Goal: Task Accomplishment & Management: Use online tool/utility

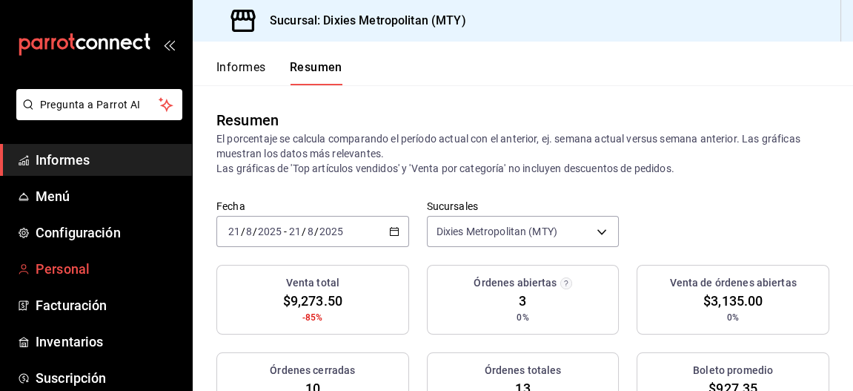
click at [49, 259] on span "Personal" at bounding box center [108, 269] width 145 height 20
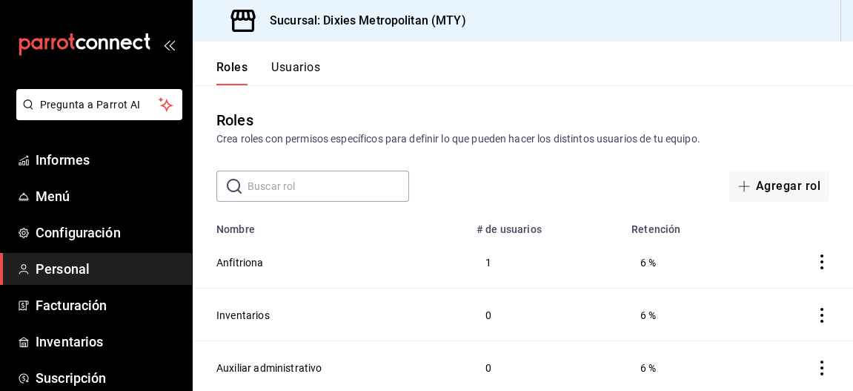
scroll to position [157, 0]
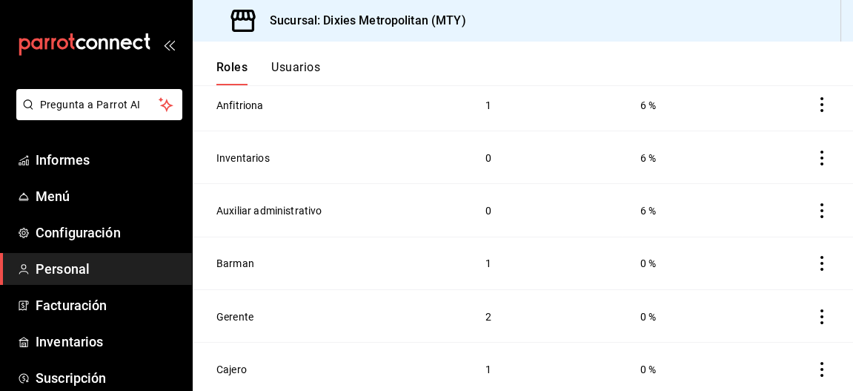
click at [62, 262] on font "Personal" at bounding box center [63, 269] width 54 height 16
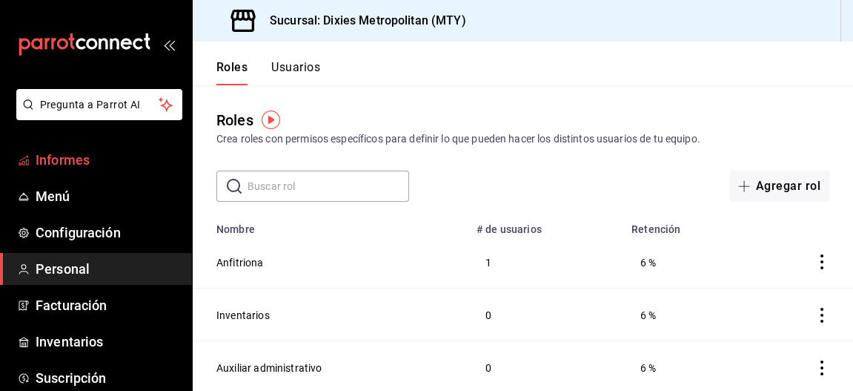
click at [67, 154] on font "Informes" at bounding box center [63, 160] width 54 height 16
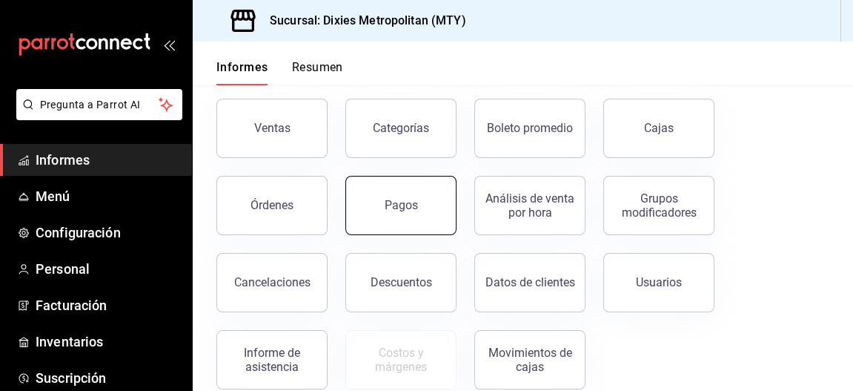
scroll to position [92, 0]
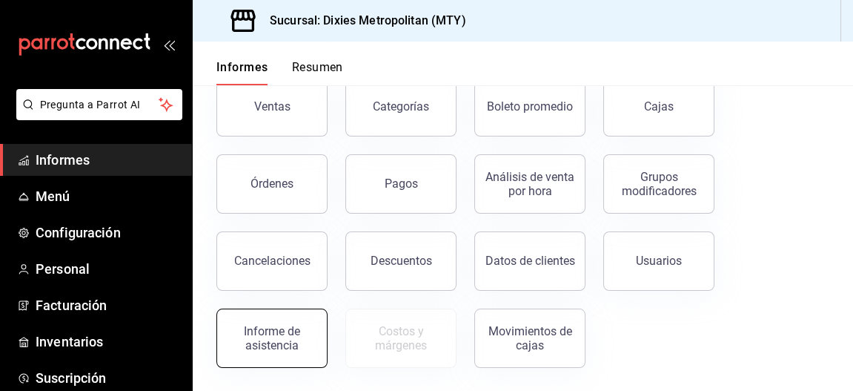
click at [262, 348] on font "Informe de asistencia" at bounding box center [272, 338] width 56 height 28
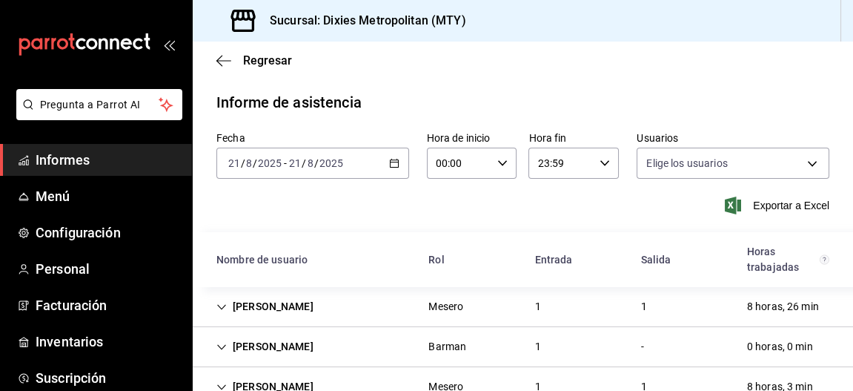
type input "00cacf52-3f37-422f-84f6-057656b9039c,10fb8496-b35b-44ce-891f-c80c76cfc88d,b8ddd…"
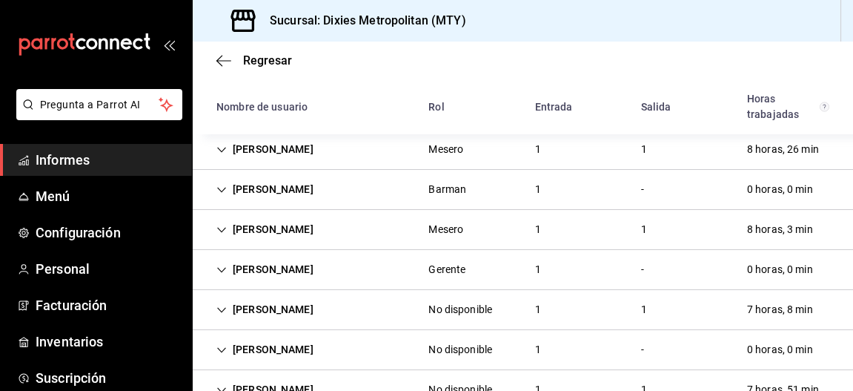
scroll to position [314, 0]
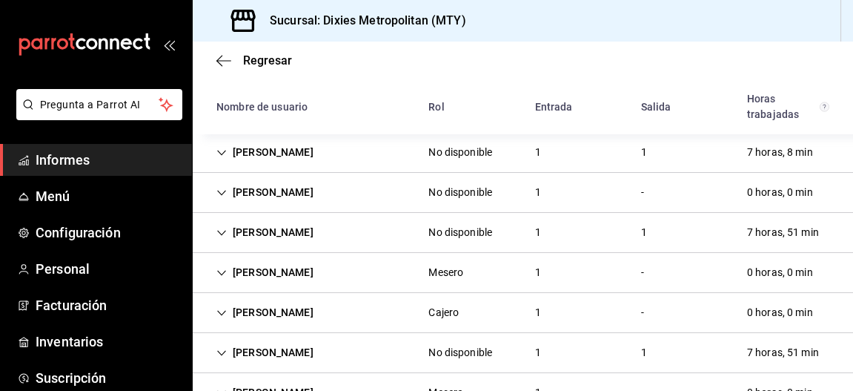
click at [225, 148] on icon "Cell" at bounding box center [221, 153] width 10 height 10
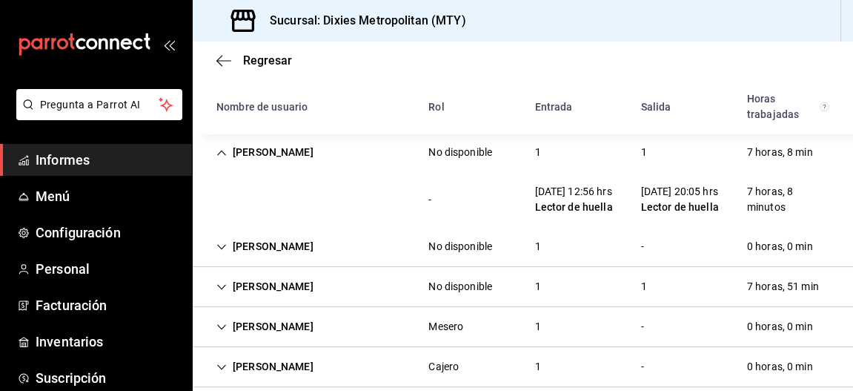
click at [228, 300] on div "[PERSON_NAME]" at bounding box center [265, 286] width 121 height 27
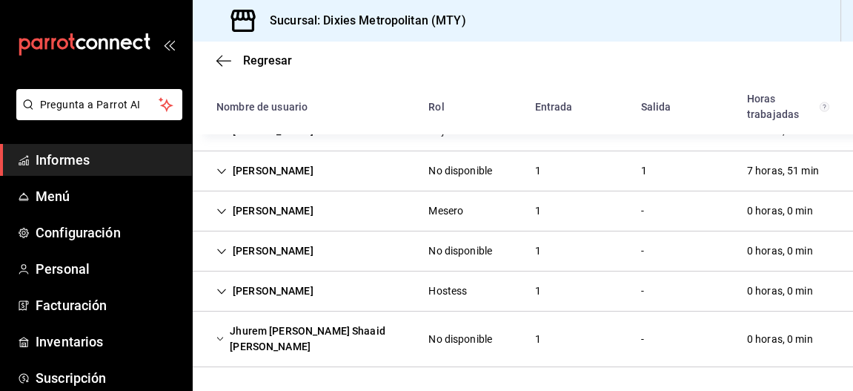
scroll to position [474, 0]
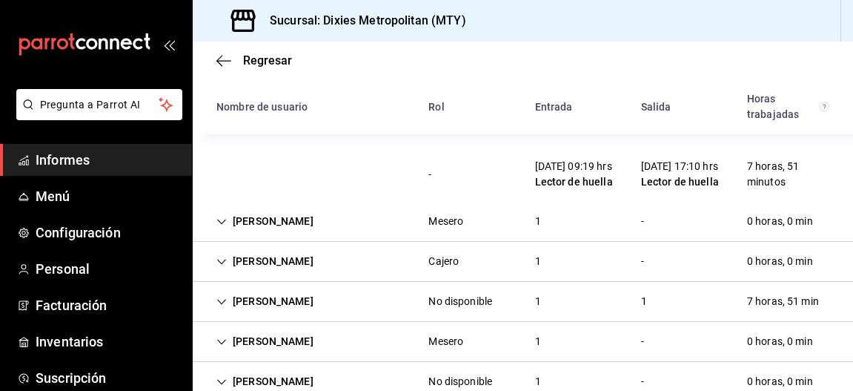
click at [225, 227] on icon "Cell" at bounding box center [221, 221] width 10 height 10
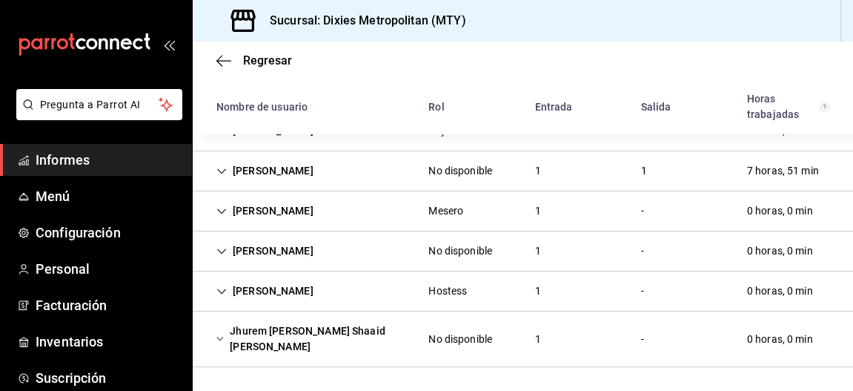
scroll to position [701, 0]
click at [223, 206] on div "[PERSON_NAME]" at bounding box center [265, 210] width 121 height 27
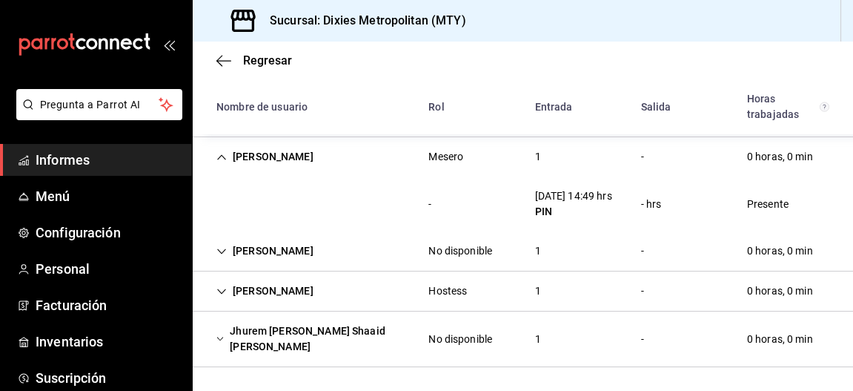
scroll to position [771, 0]
click at [219, 257] on div "[PERSON_NAME]" at bounding box center [265, 250] width 121 height 27
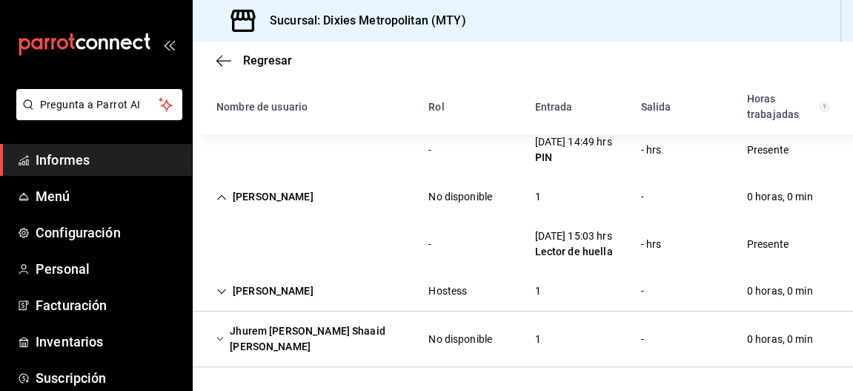
scroll to position [841, 0]
click at [223, 291] on icon "Cell" at bounding box center [221, 291] width 10 height 10
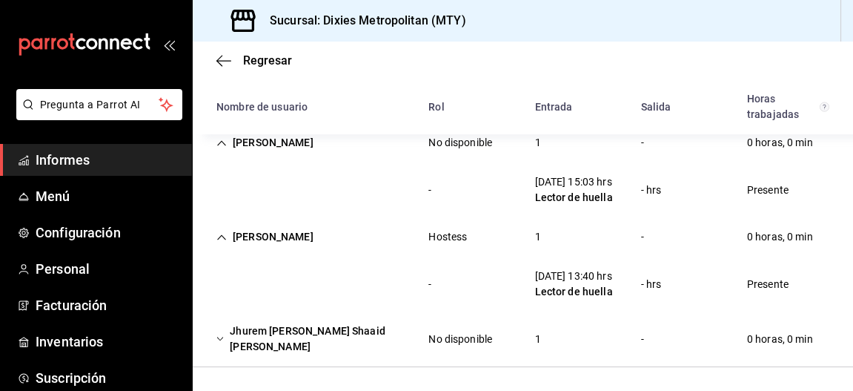
scroll to position [911, 0]
click at [217, 334] on icon "Cell" at bounding box center [219, 339] width 7 height 10
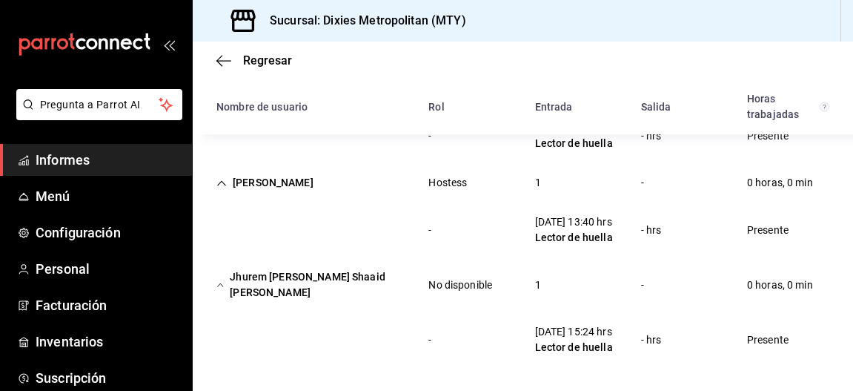
click at [219, 290] on icon "Cell" at bounding box center [219, 284] width 7 height 10
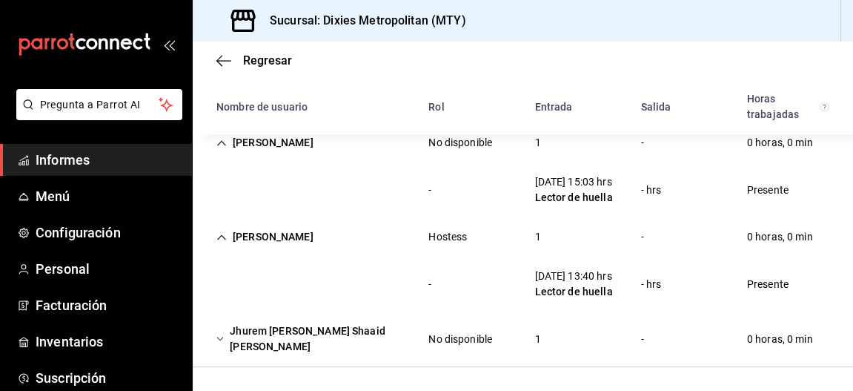
click at [224, 339] on icon "Cell" at bounding box center [219, 339] width 7 height 10
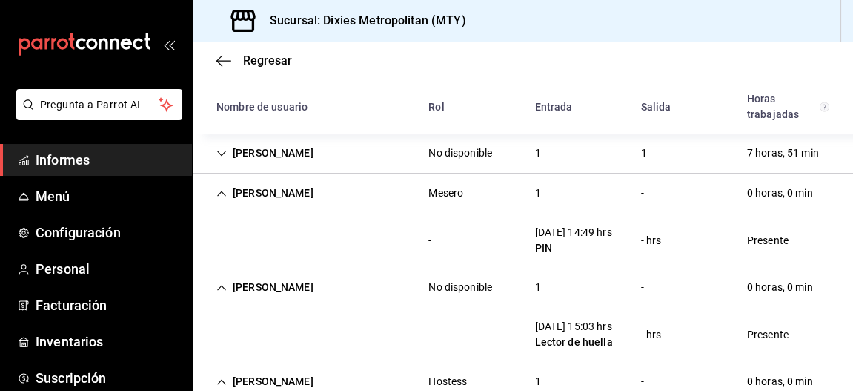
scroll to position [620, 0]
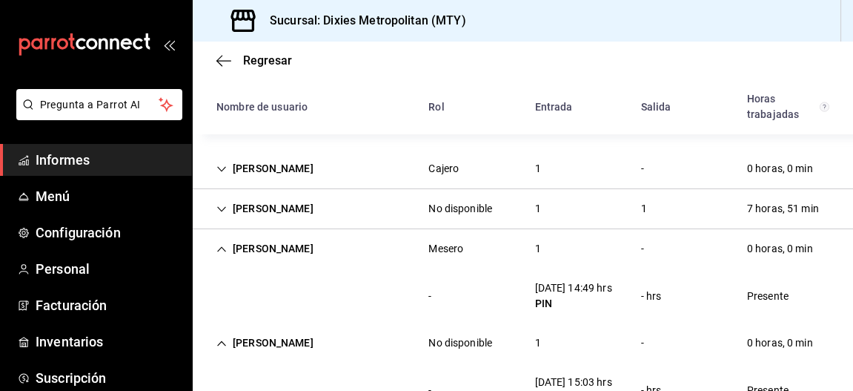
click at [219, 211] on icon "Cell" at bounding box center [221, 208] width 9 height 5
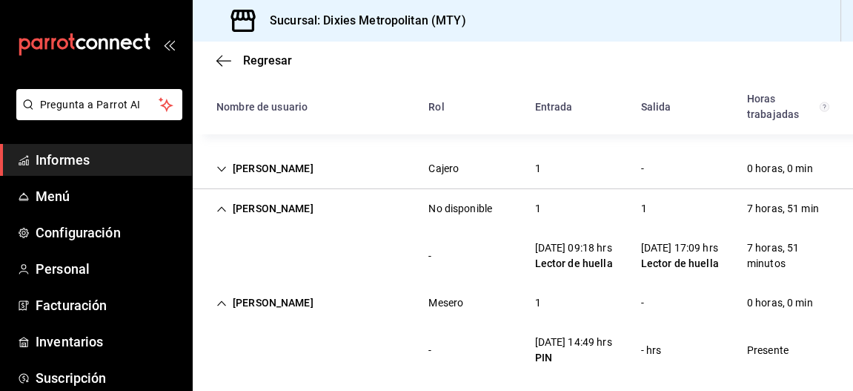
click at [227, 182] on div "[PERSON_NAME]" at bounding box center [265, 168] width 121 height 27
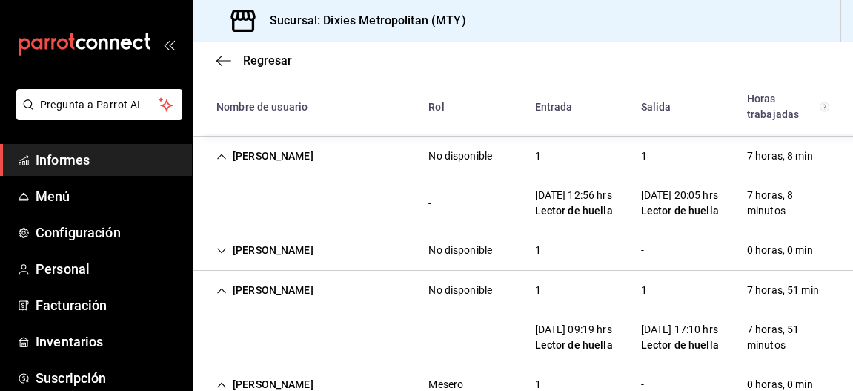
scroll to position [306, 0]
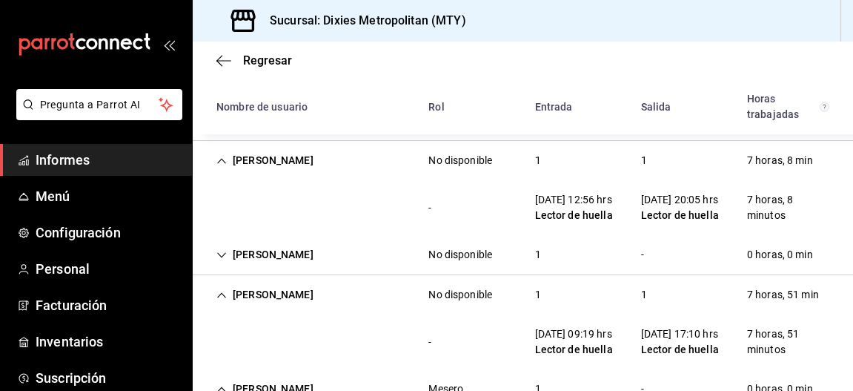
click at [217, 260] on icon "Cell" at bounding box center [221, 255] width 10 height 10
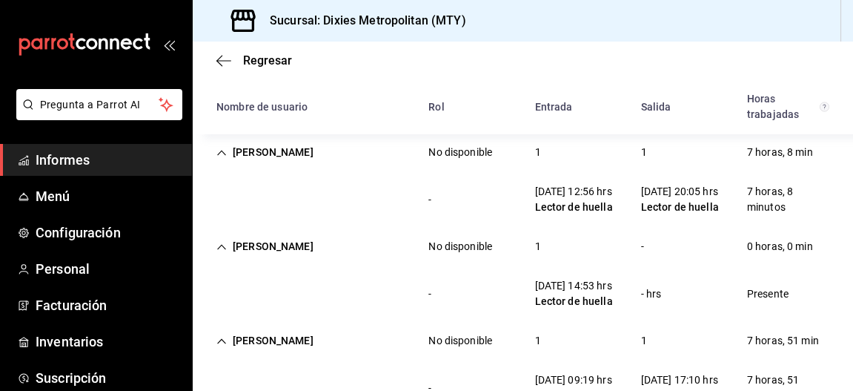
scroll to position [157, 0]
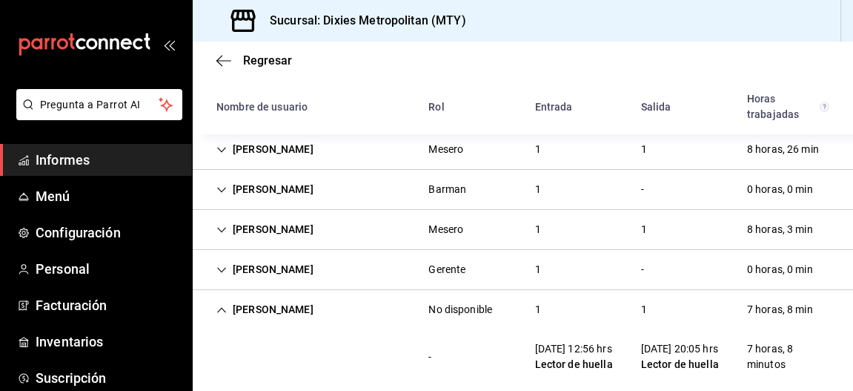
click at [216, 269] on icon "Cell" at bounding box center [221, 270] width 10 height 10
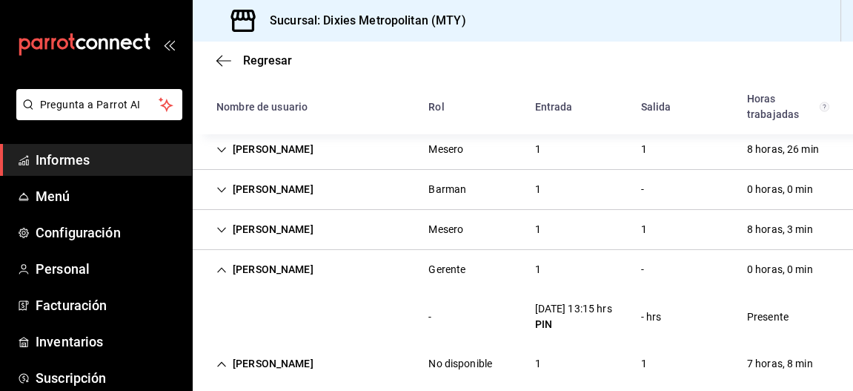
click at [226, 232] on icon "Cell" at bounding box center [221, 230] width 10 height 10
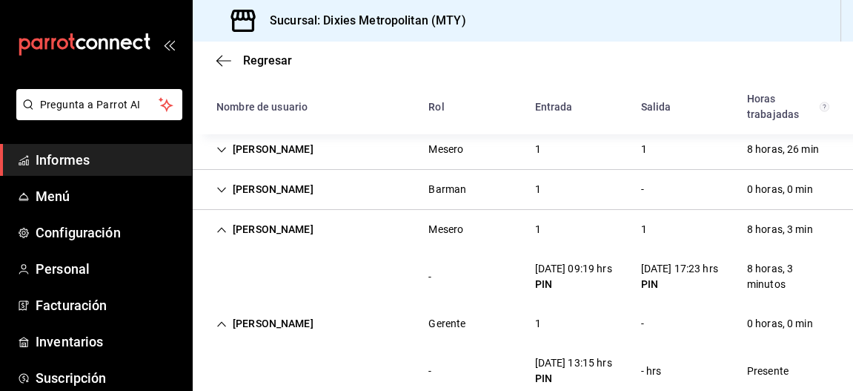
click at [216, 185] on icon "Cell" at bounding box center [221, 190] width 10 height 10
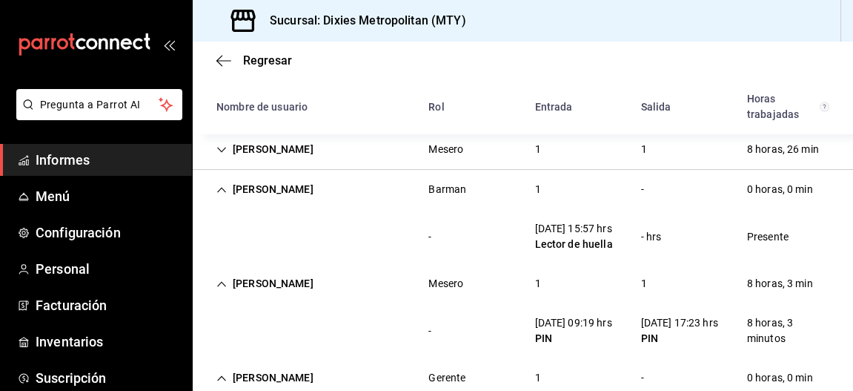
click at [228, 151] on div "[PERSON_NAME]" at bounding box center [265, 149] width 121 height 27
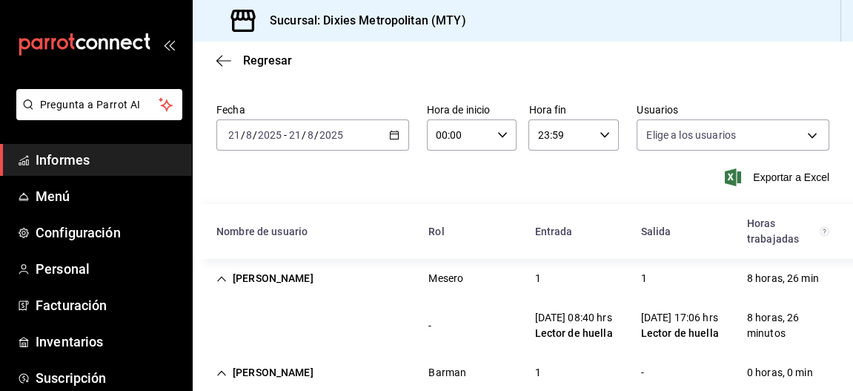
scroll to position [0, 0]
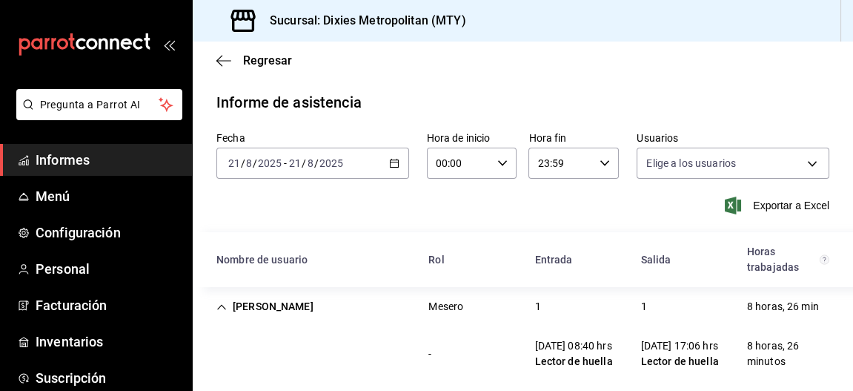
click at [389, 161] on icon "button" at bounding box center [394, 163] width 10 height 10
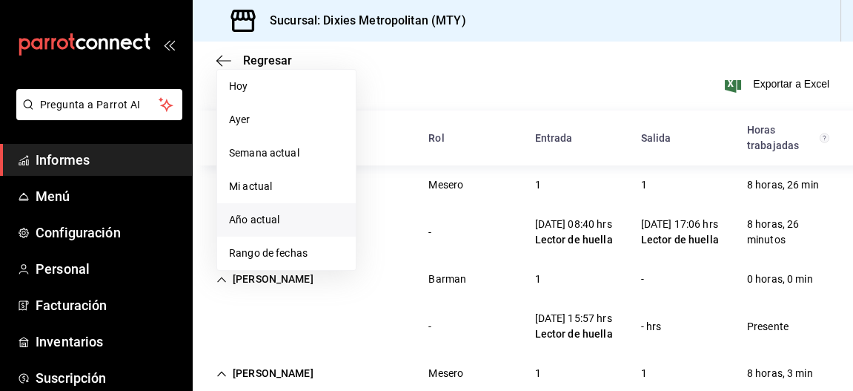
scroll to position [157, 0]
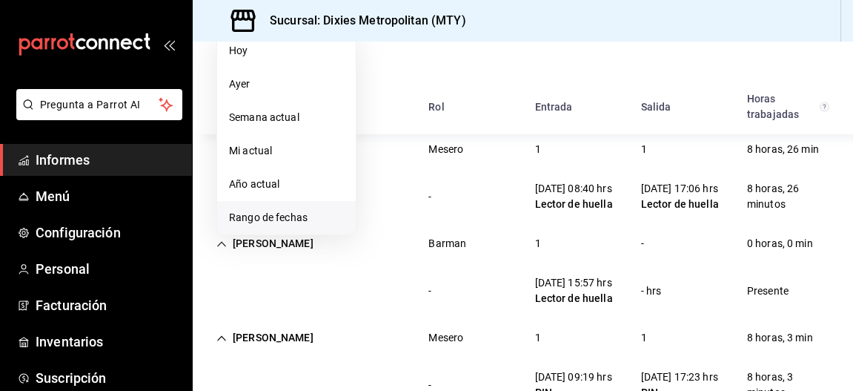
click at [274, 210] on span "Rango de fechas" at bounding box center [286, 218] width 115 height 16
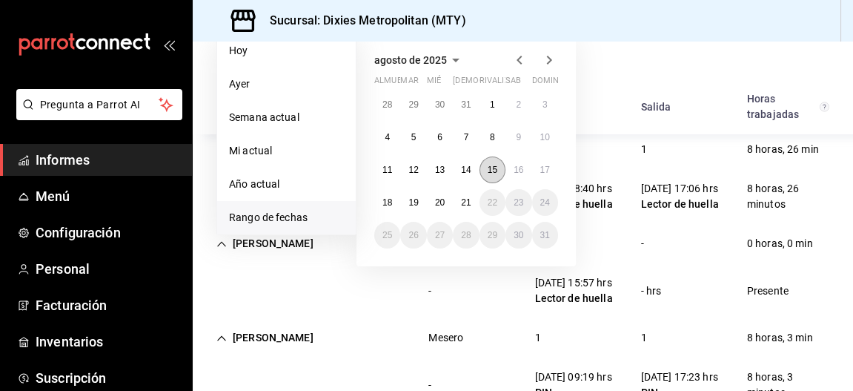
click at [490, 173] on font "15" at bounding box center [493, 170] width 10 height 10
click at [469, 201] on font "21" at bounding box center [466, 202] width 10 height 10
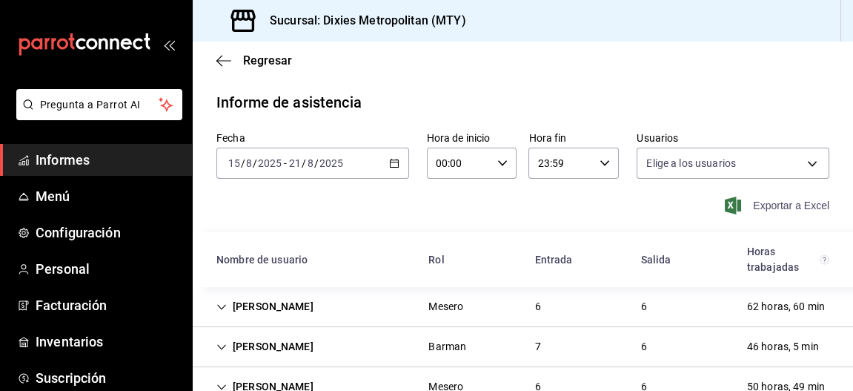
click at [753, 208] on font "Exportar a Excel" at bounding box center [791, 205] width 76 height 12
